Goal: Task Accomplishment & Management: Use online tool/utility

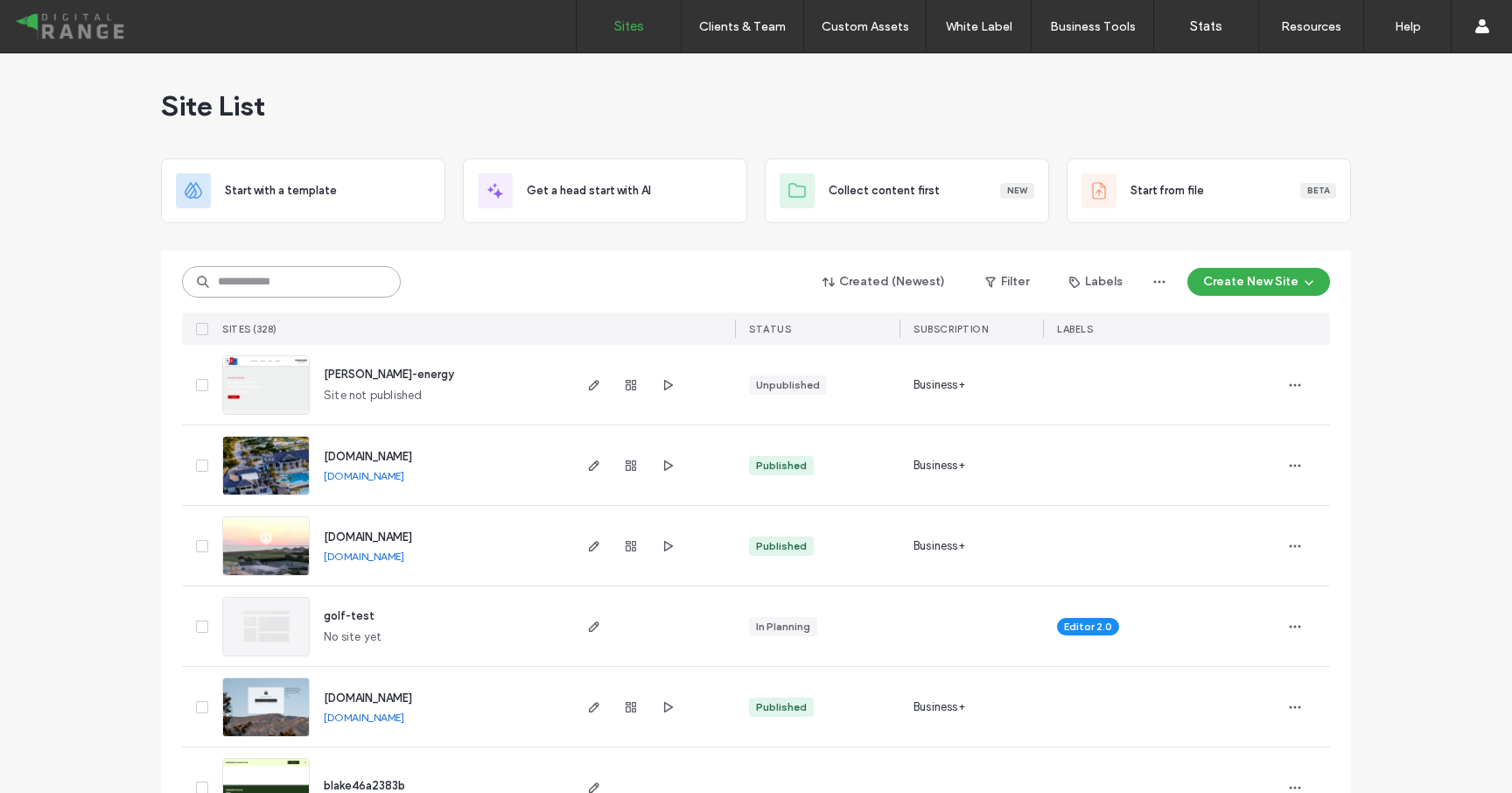
click at [349, 285] on input at bounding box center [291, 282] width 219 height 32
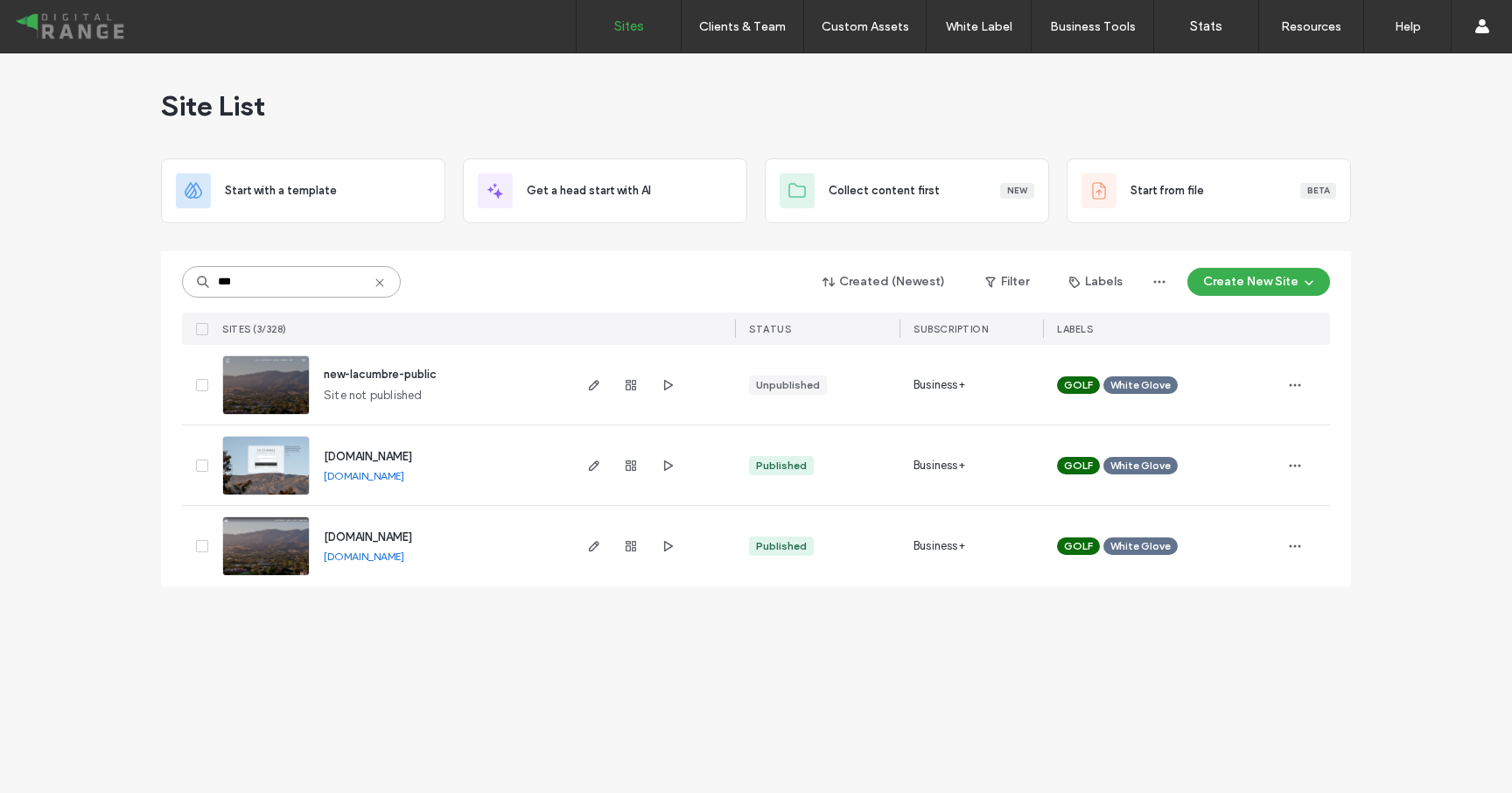
type input "***"
click at [372, 462] on span "members.lacumbrecc.org" at bounding box center [368, 457] width 89 height 13
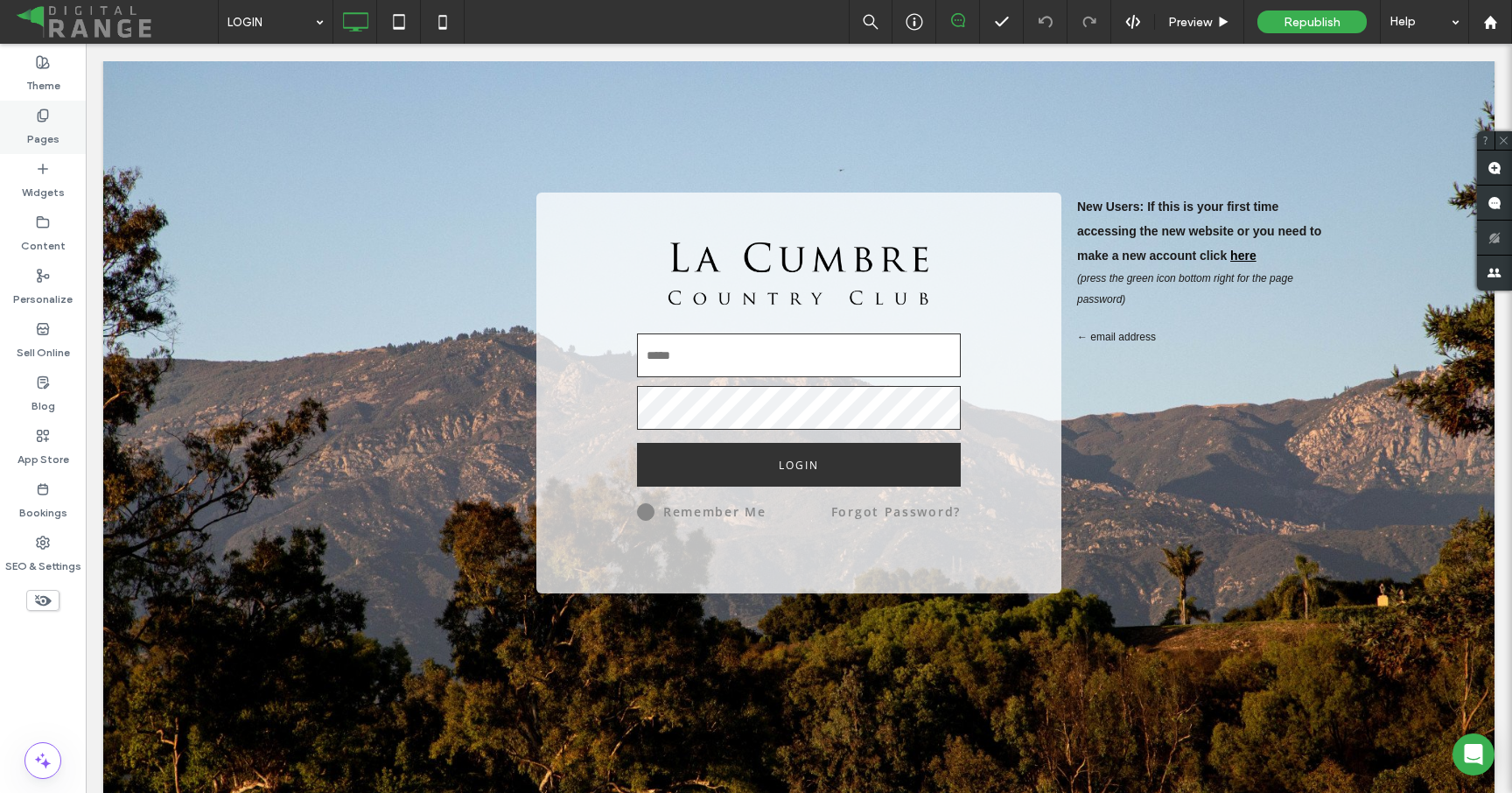
click at [48, 124] on label "Pages" at bounding box center [43, 135] width 32 height 25
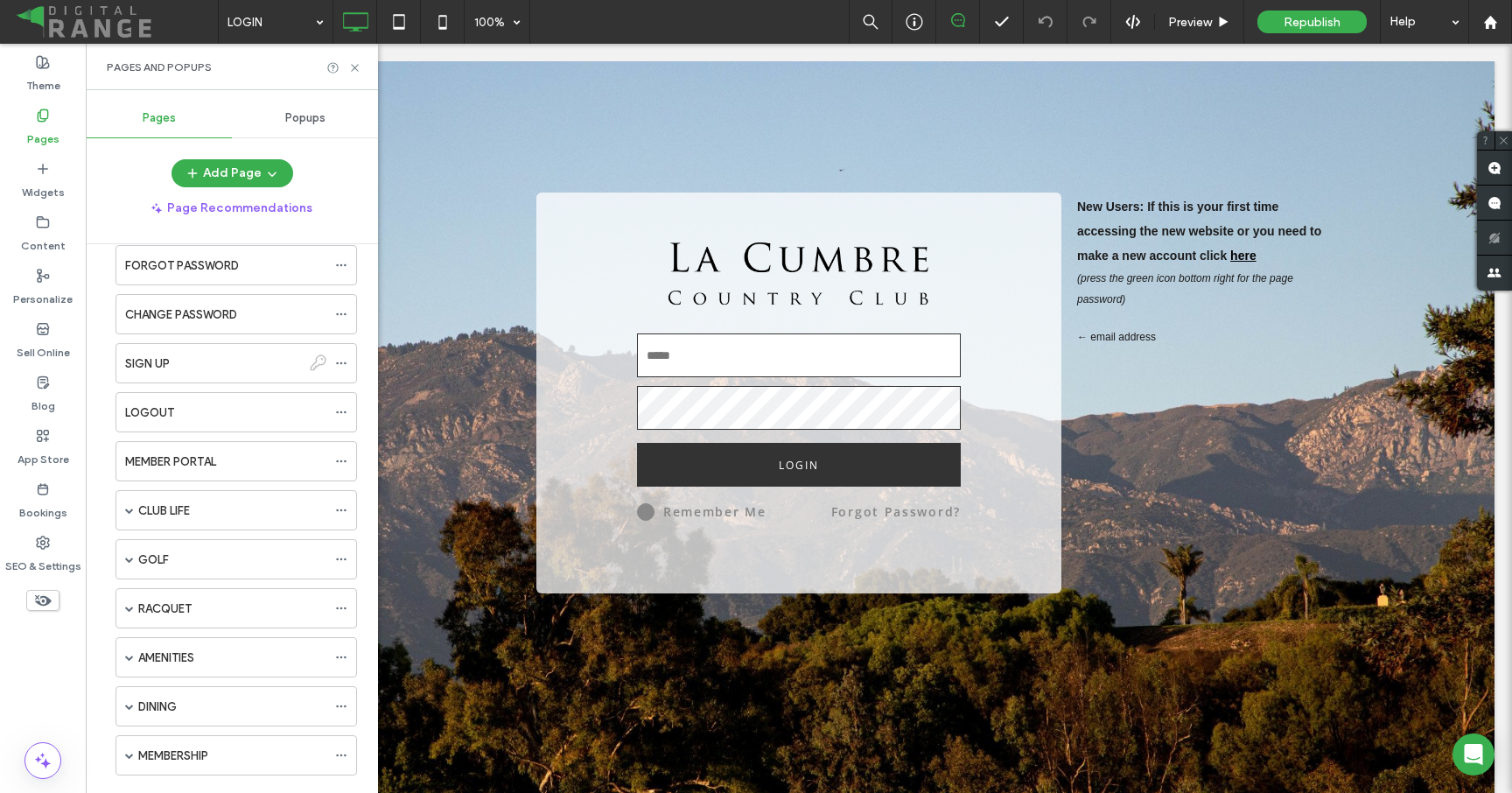
scroll to position [63, 0]
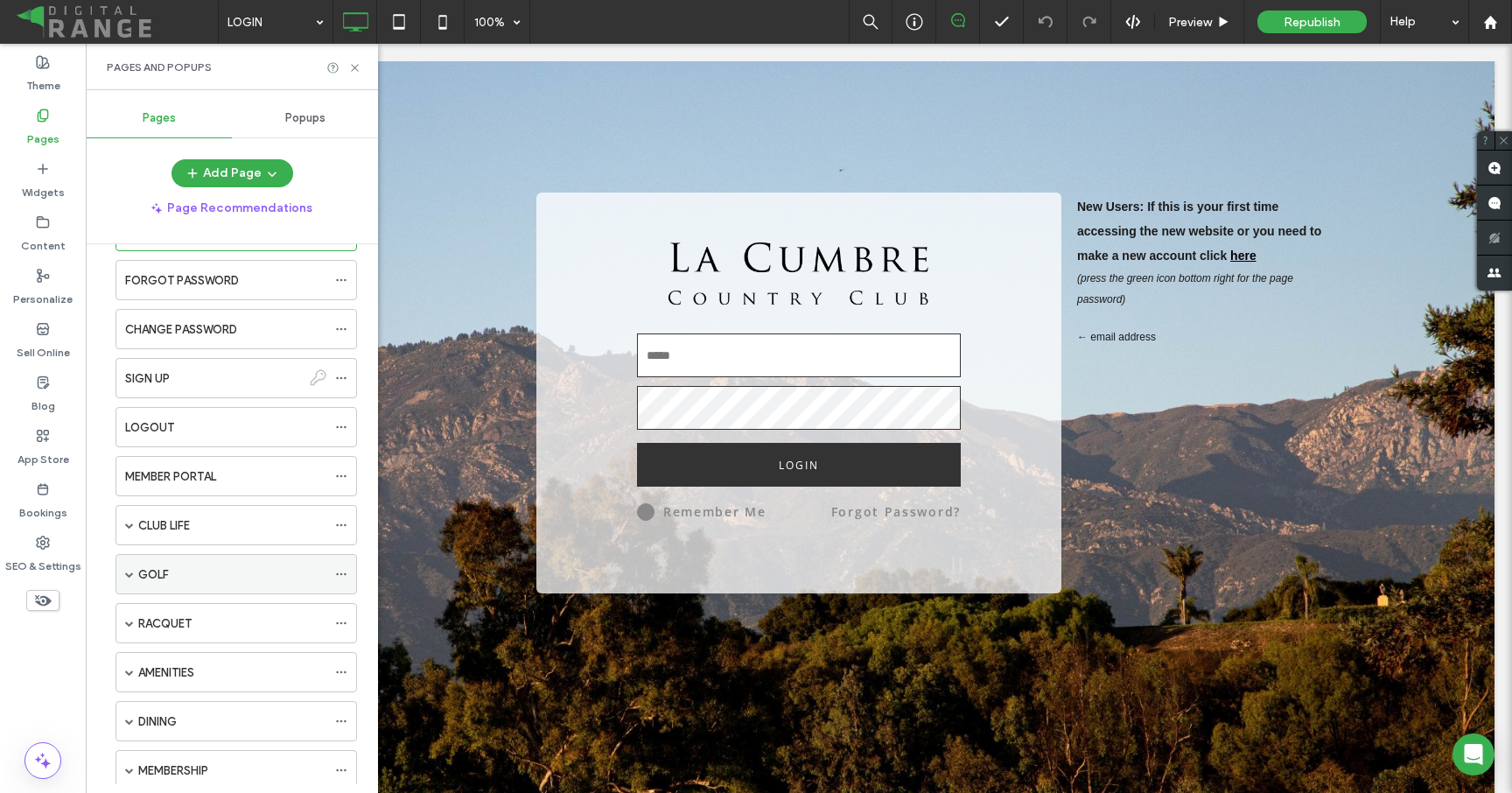
click at [125, 570] on span at bounding box center [129, 574] width 9 height 9
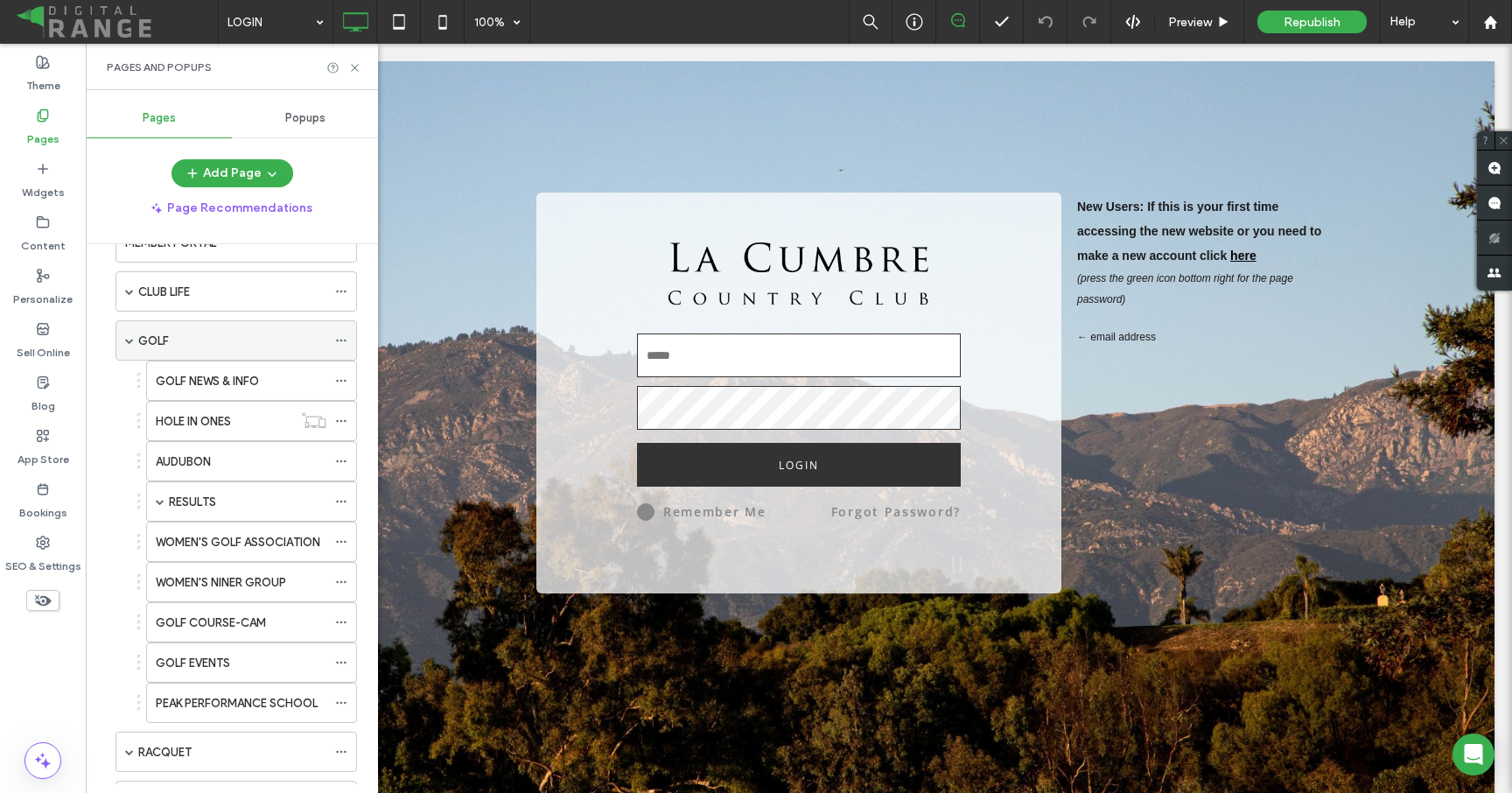
scroll to position [311, 0]
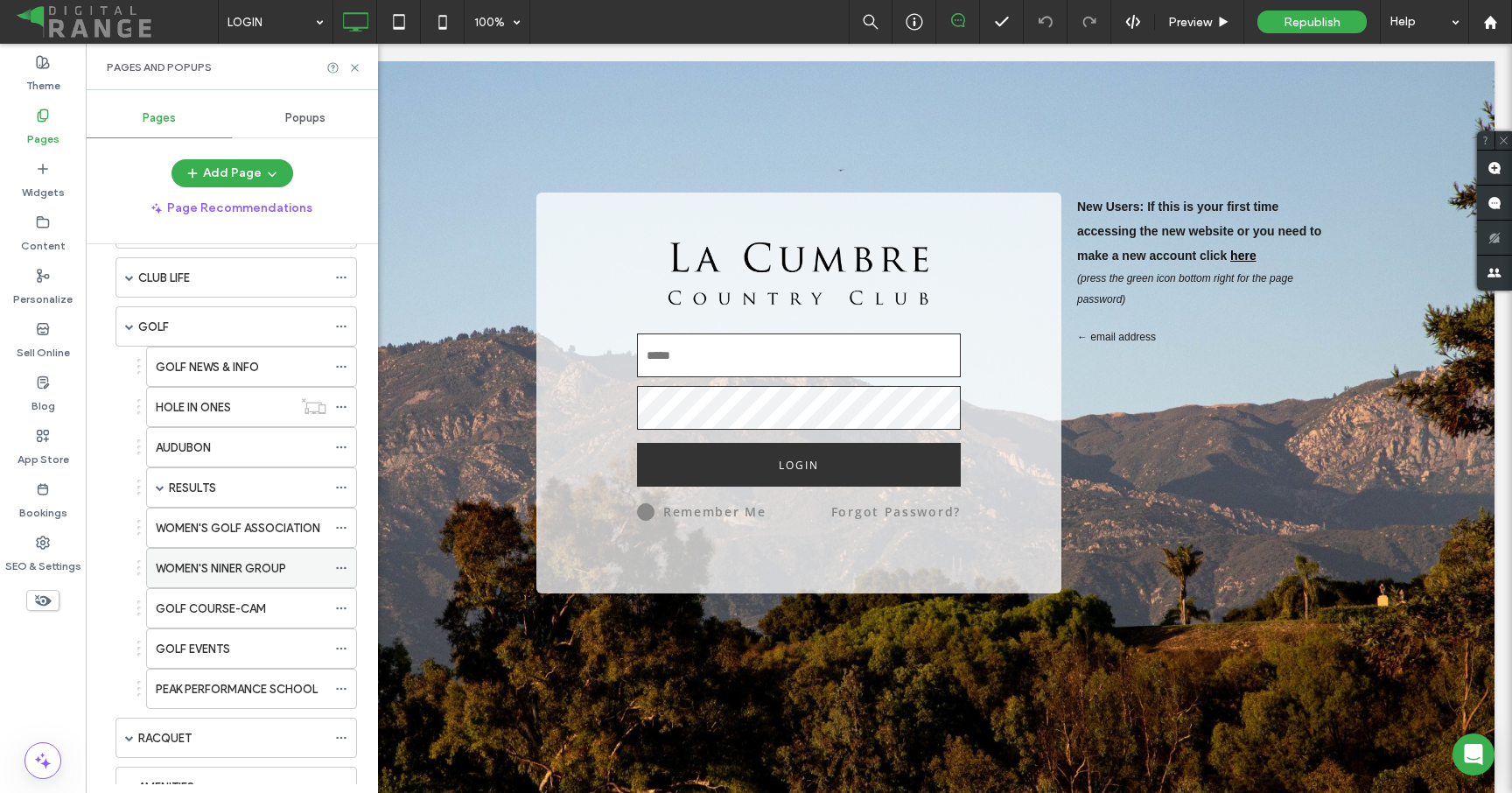
click at [205, 551] on div "WOMEN'S NINER GROUP" at bounding box center [241, 568] width 171 height 38
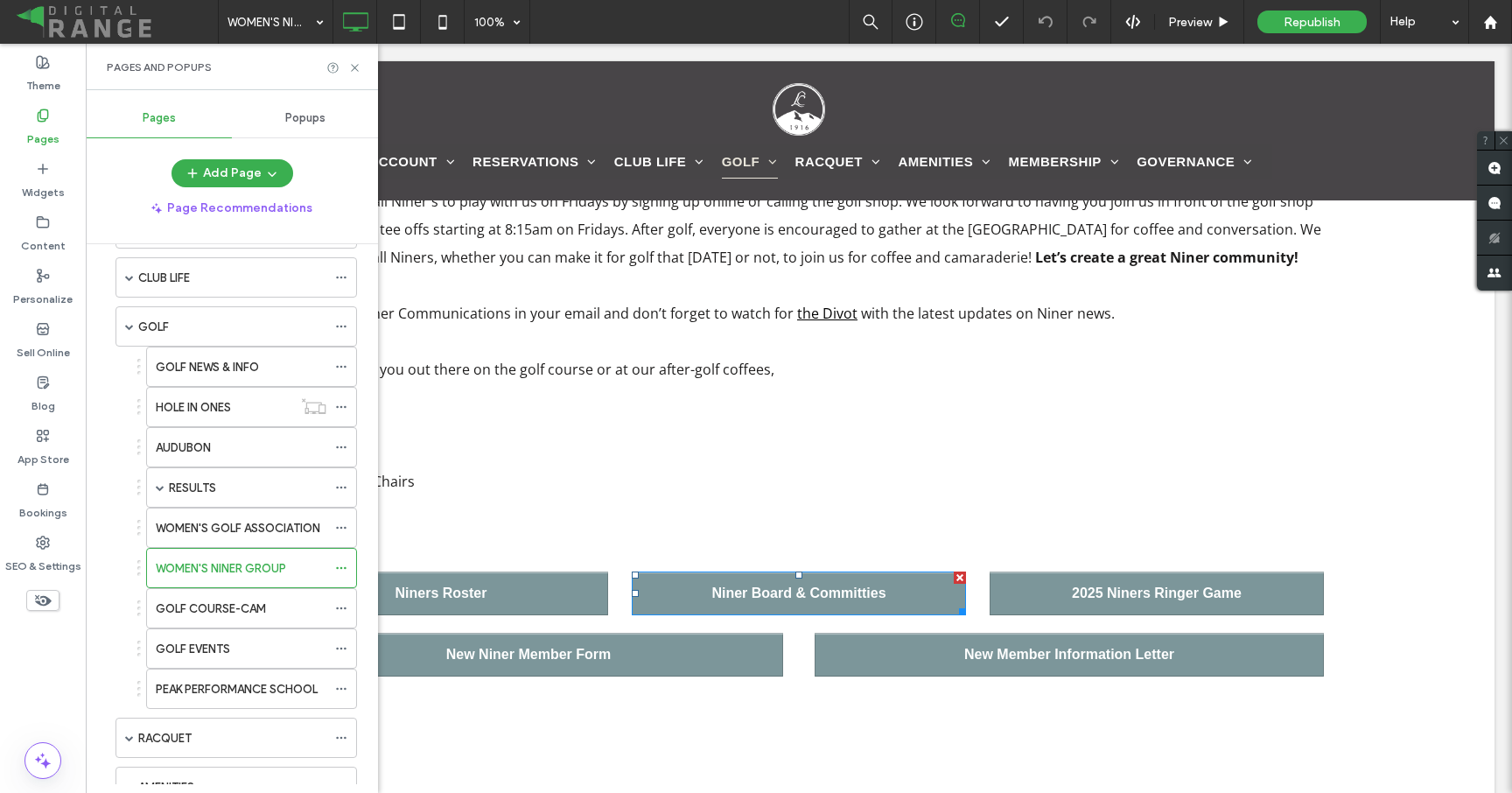
scroll to position [570, 0]
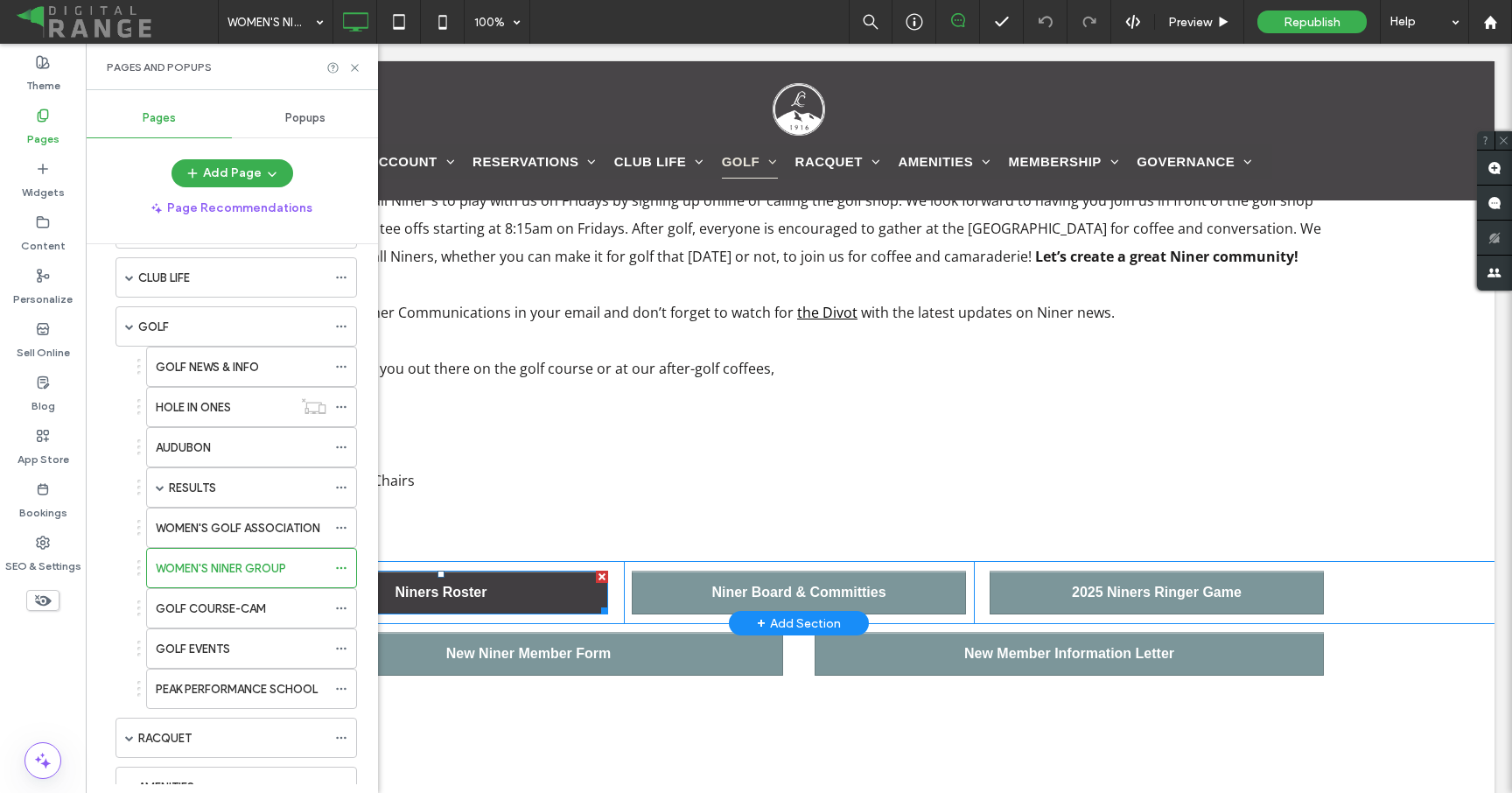
click at [500, 599] on link "Niners Roster" at bounding box center [441, 592] width 334 height 44
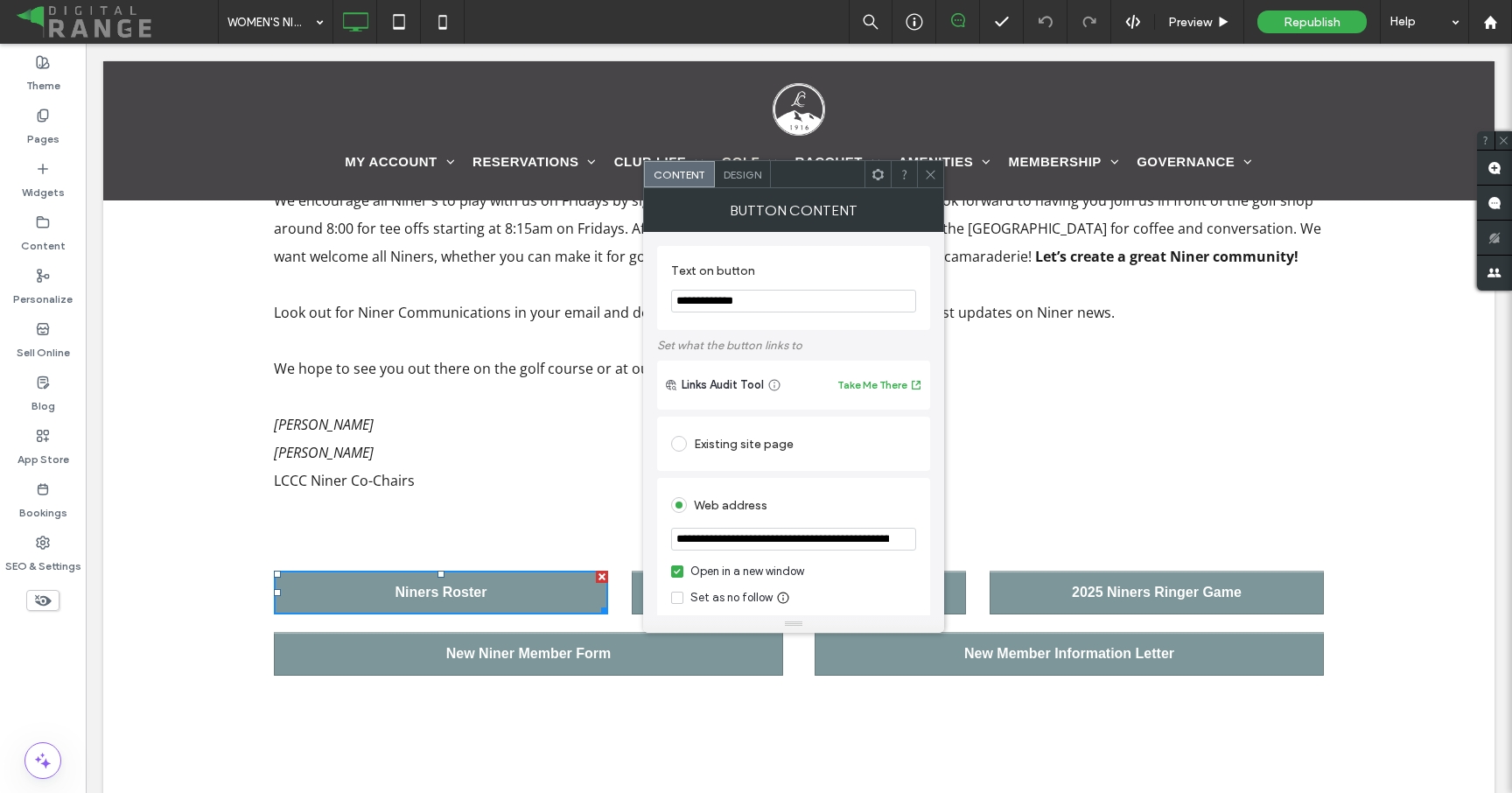
click at [727, 539] on input "**********" at bounding box center [794, 540] width 245 height 23
paste input "url"
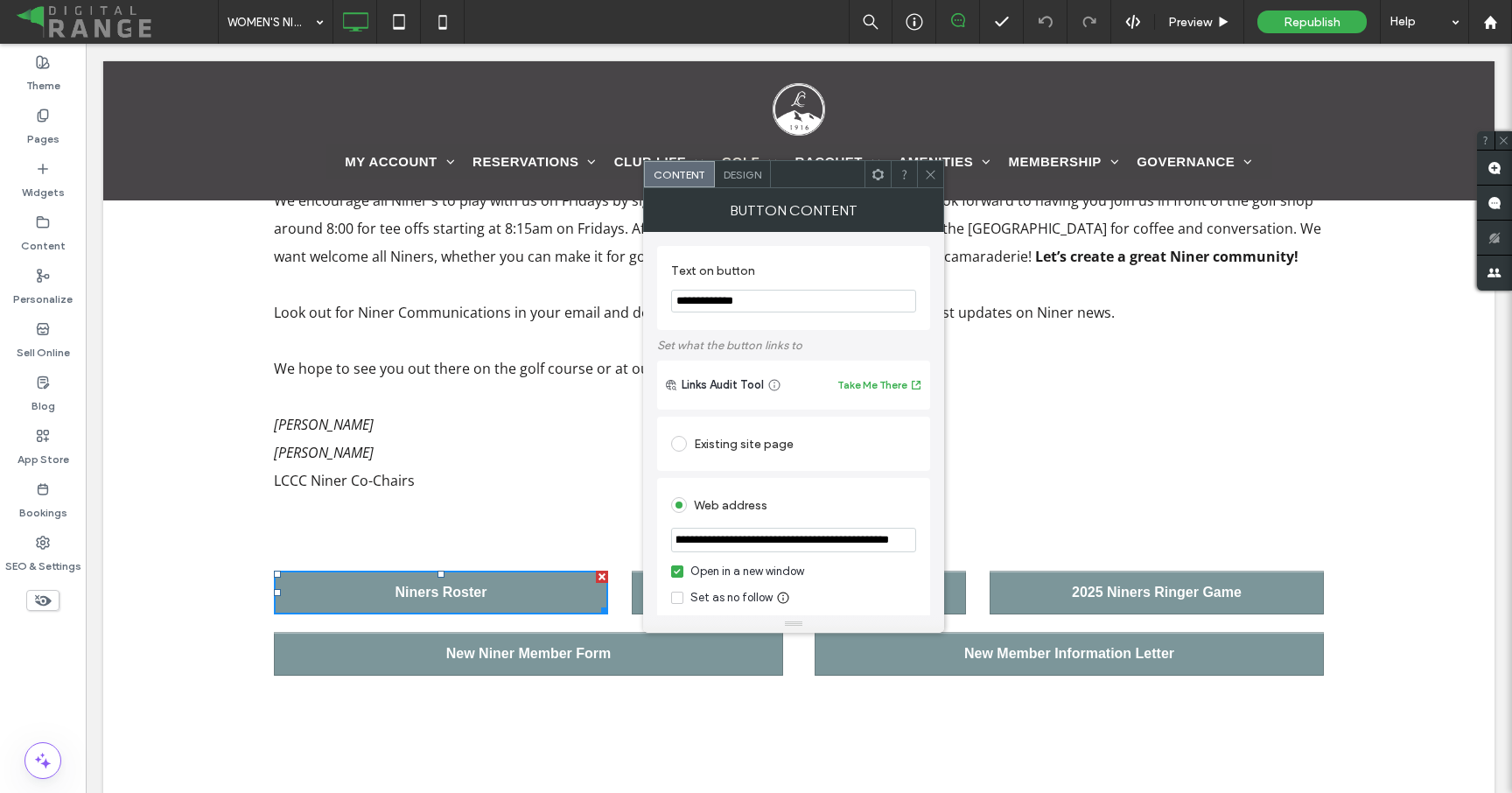
type input "**********"
click at [820, 505] on div "Web address" at bounding box center [794, 504] width 245 height 28
click at [927, 174] on icon at bounding box center [931, 175] width 13 height 13
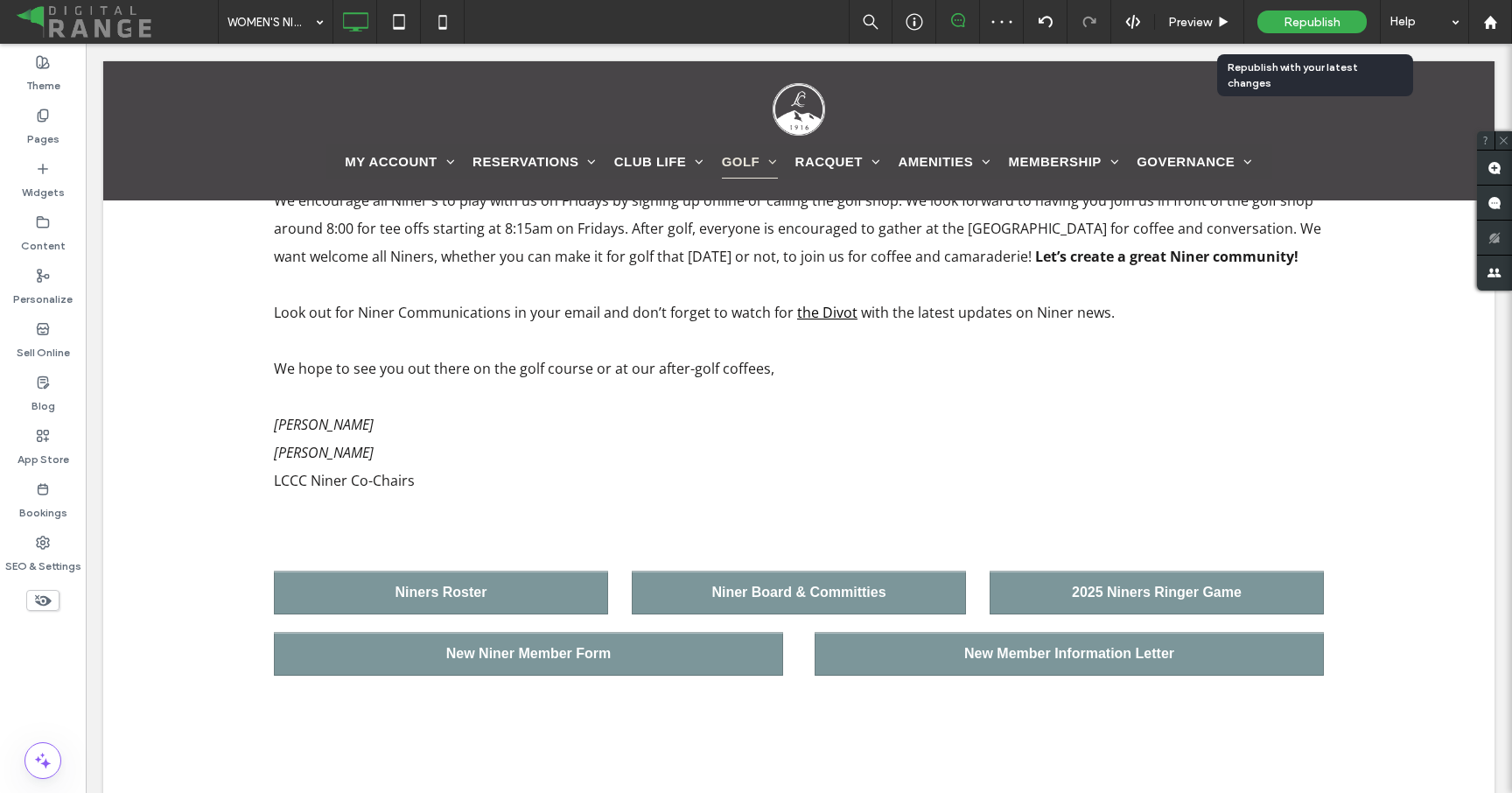
click at [1339, 27] on span "Republish" at bounding box center [1312, 23] width 57 height 15
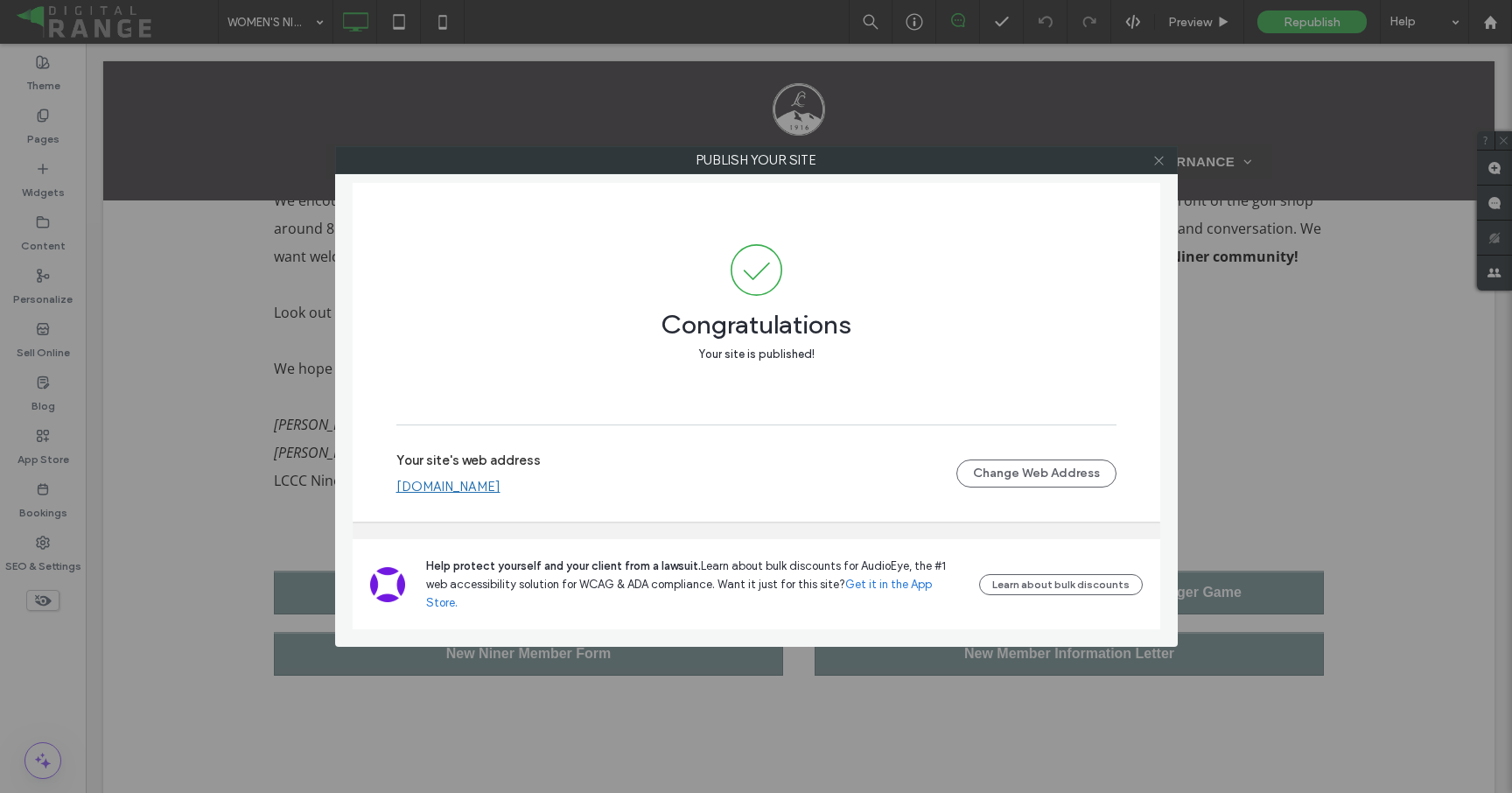
click at [1162, 157] on use at bounding box center [1159, 160] width 9 height 9
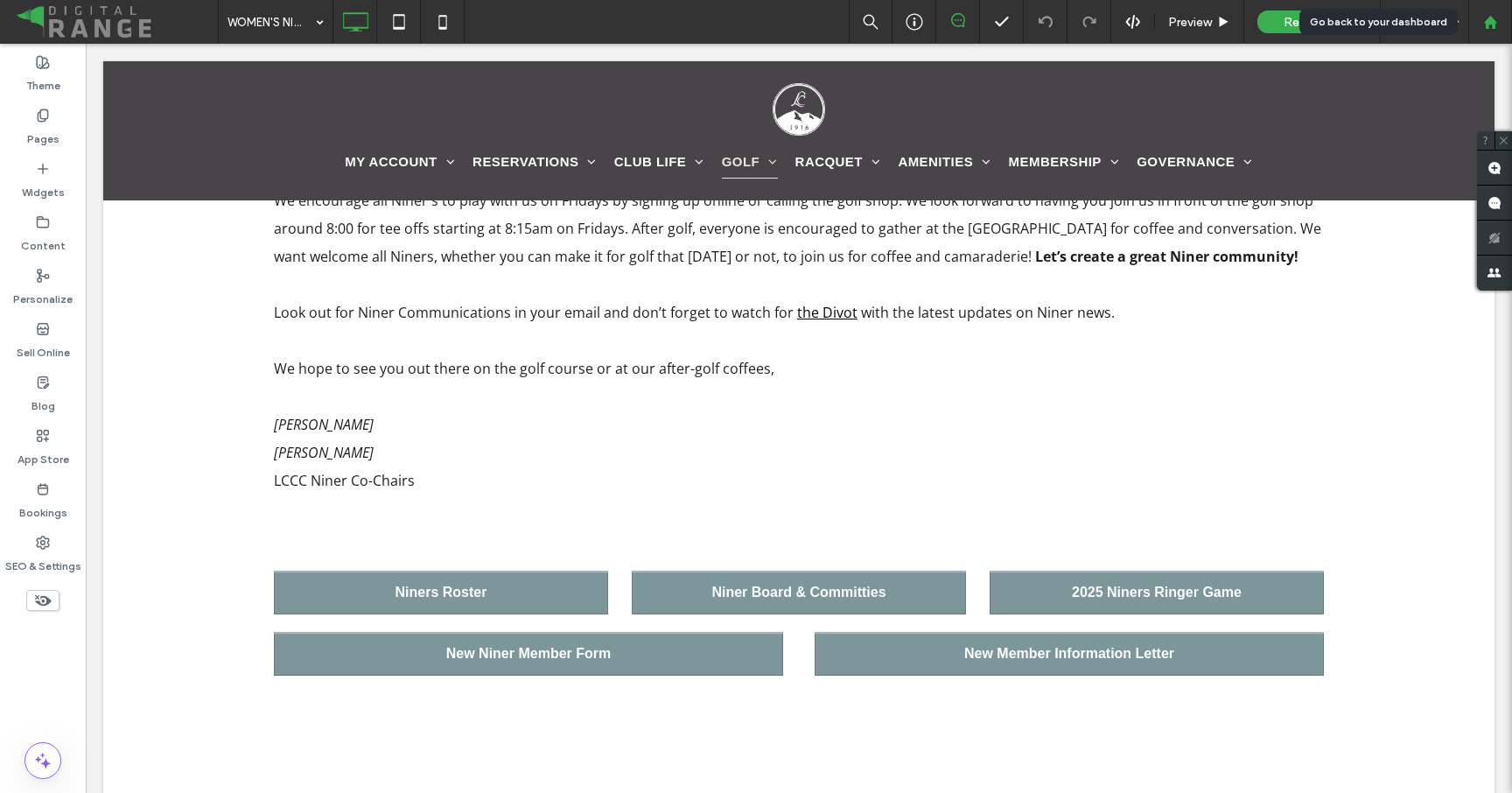
click at [1488, 27] on use at bounding box center [1490, 22] width 13 height 13
